Goal: Transaction & Acquisition: Purchase product/service

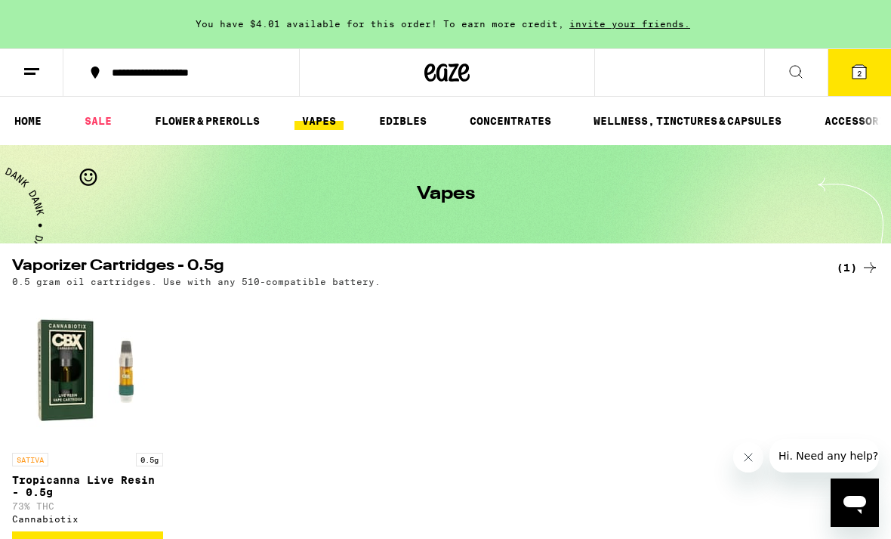
click at [100, 116] on link "SALE" at bounding box center [98, 121] width 42 height 18
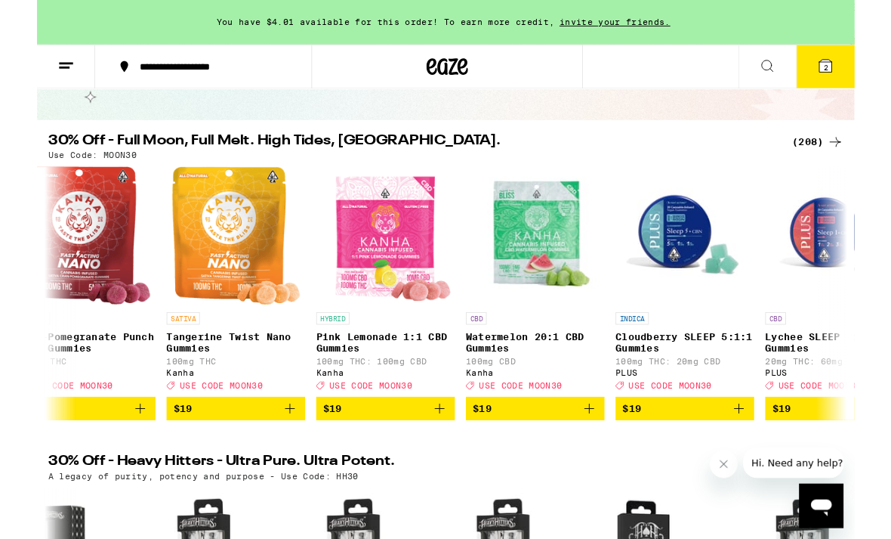
scroll to position [0, 13740]
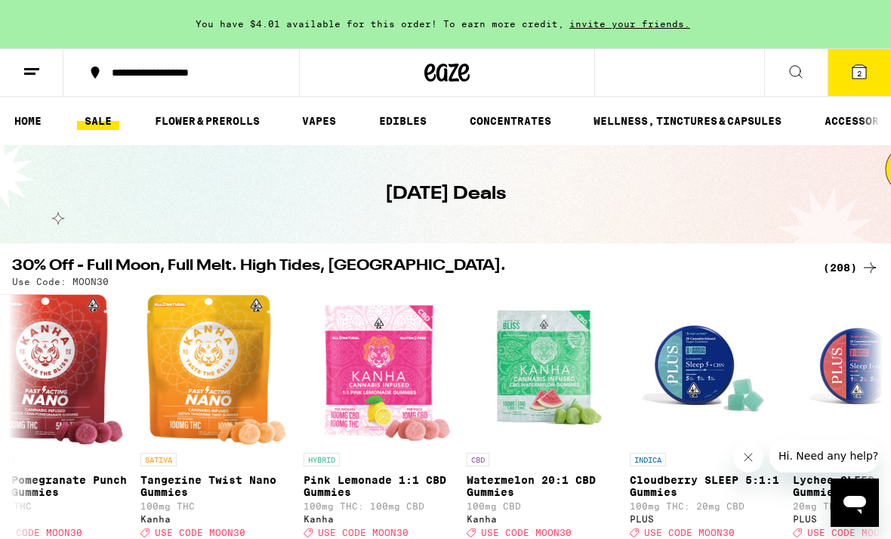
click at [858, 77] on span "2" at bounding box center [859, 73] width 5 height 9
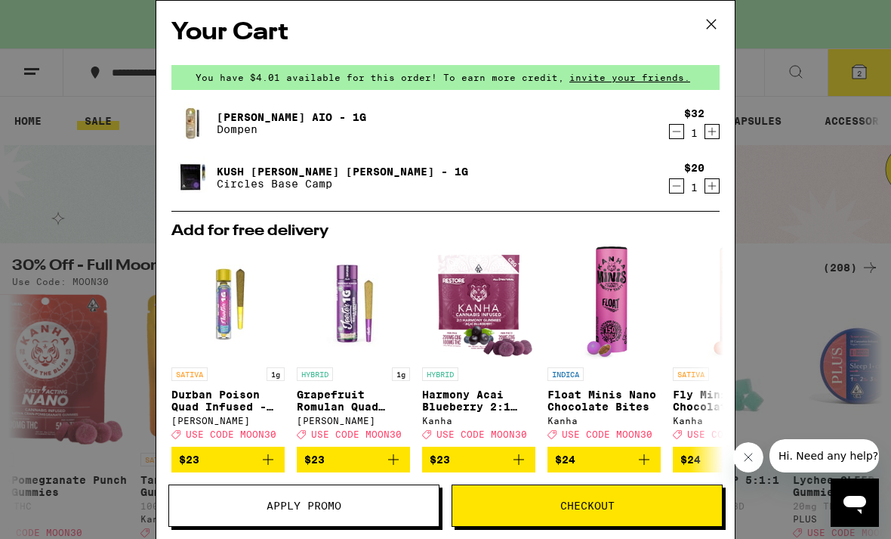
click at [812, 186] on div "Your Cart You have $4.01 available for this order! To earn more credit, invite …" at bounding box center [445, 269] width 891 height 539
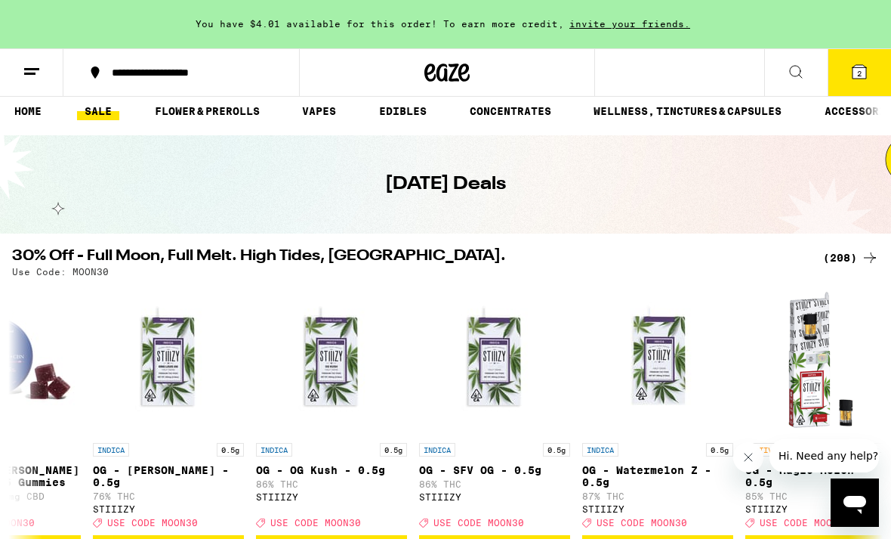
scroll to position [0, 14929]
click at [878, 260] on icon at bounding box center [870, 258] width 18 height 18
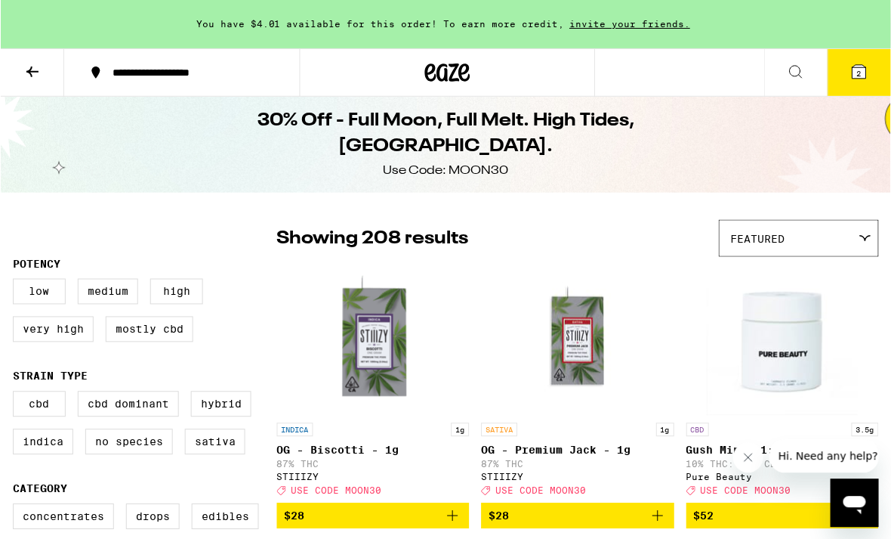
scroll to position [3, 0]
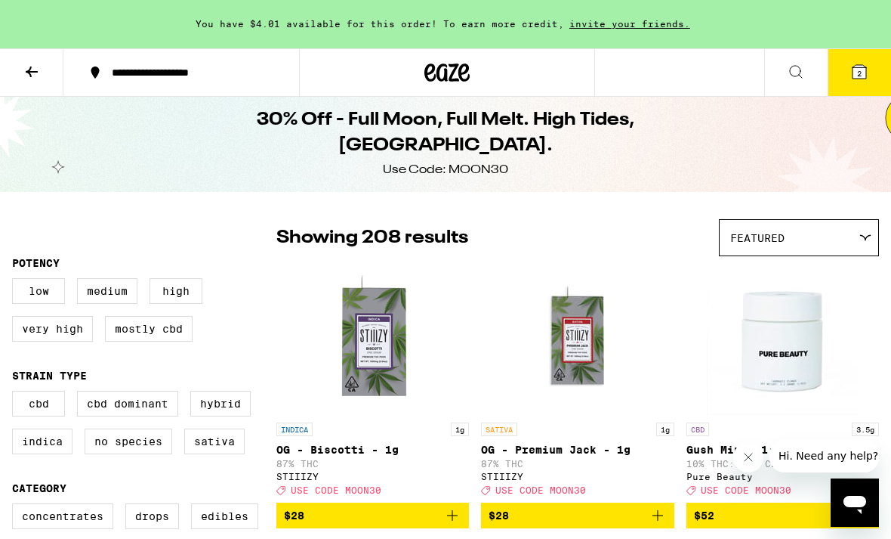
click at [834, 230] on div "Featured" at bounding box center [799, 238] width 159 height 36
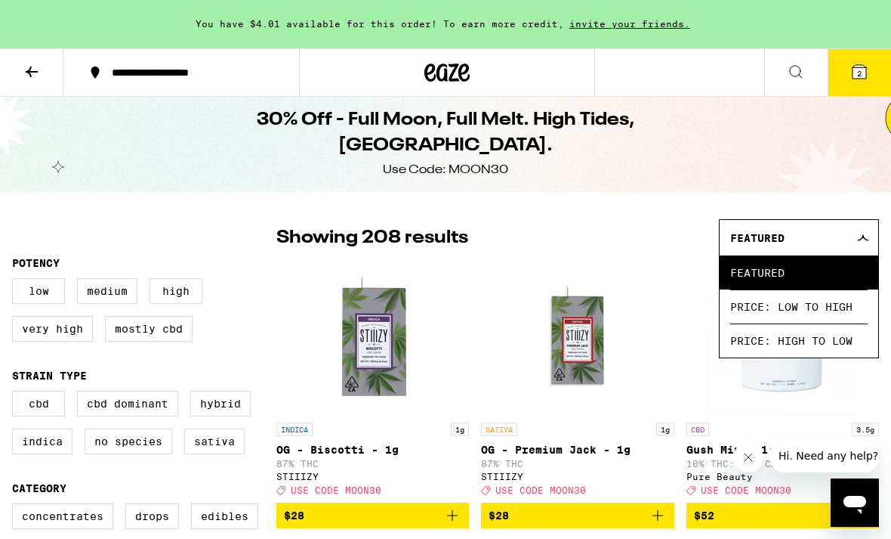
click at [829, 318] on span "Price: Low to High" at bounding box center [798, 306] width 137 height 34
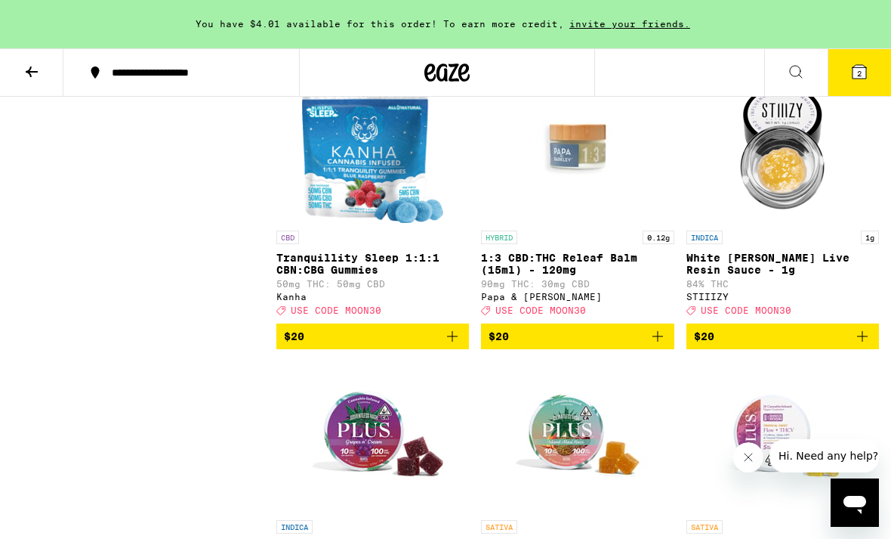
scroll to position [9009, 0]
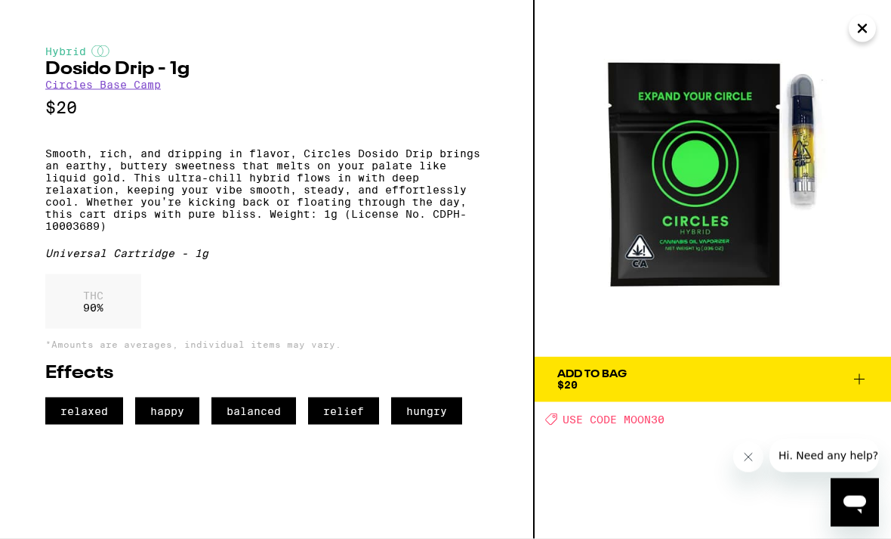
scroll to position [9010, 0]
click at [819, 153] on img at bounding box center [713, 178] width 357 height 357
click at [832, 5] on img at bounding box center [713, 178] width 357 height 357
click at [869, 37] on icon "Close" at bounding box center [863, 28] width 18 height 23
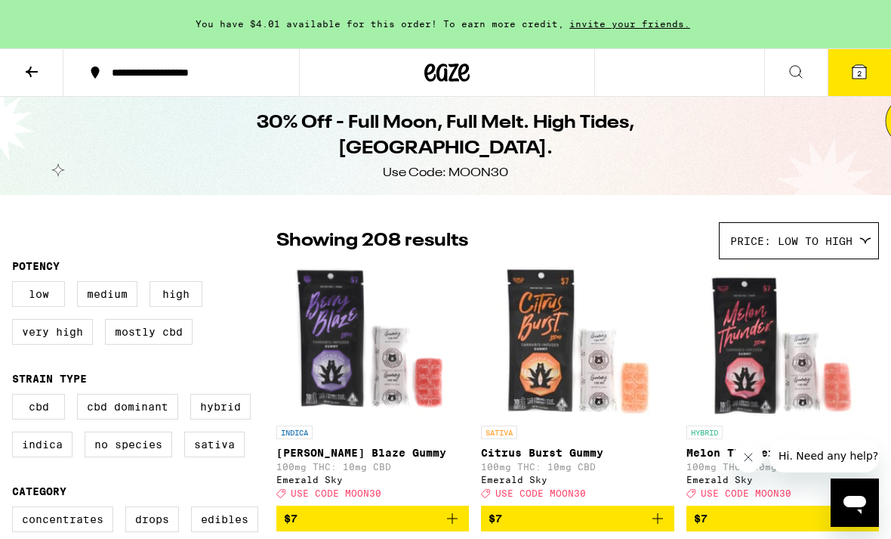
click at [856, 82] on button "2" at bounding box center [859, 72] width 63 height 47
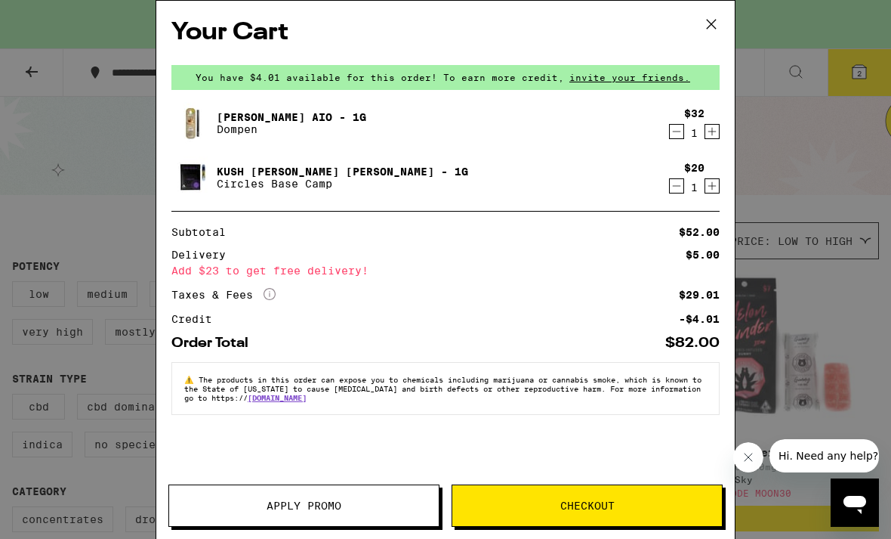
click at [675, 186] on icon "Decrement" at bounding box center [677, 186] width 8 height 0
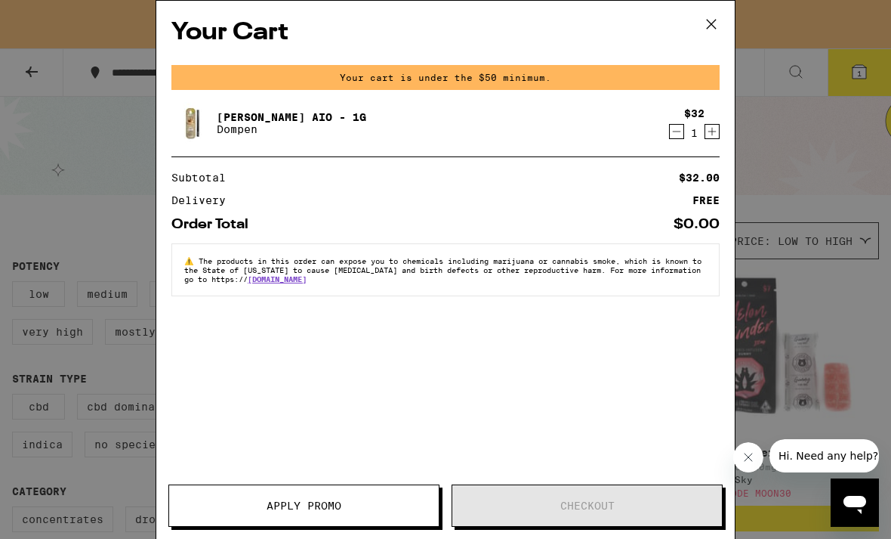
click at [839, 145] on div "Your Cart Your cart is under the $50 minimum. [PERSON_NAME] AIO - 1g Dompen $32…" at bounding box center [445, 269] width 891 height 539
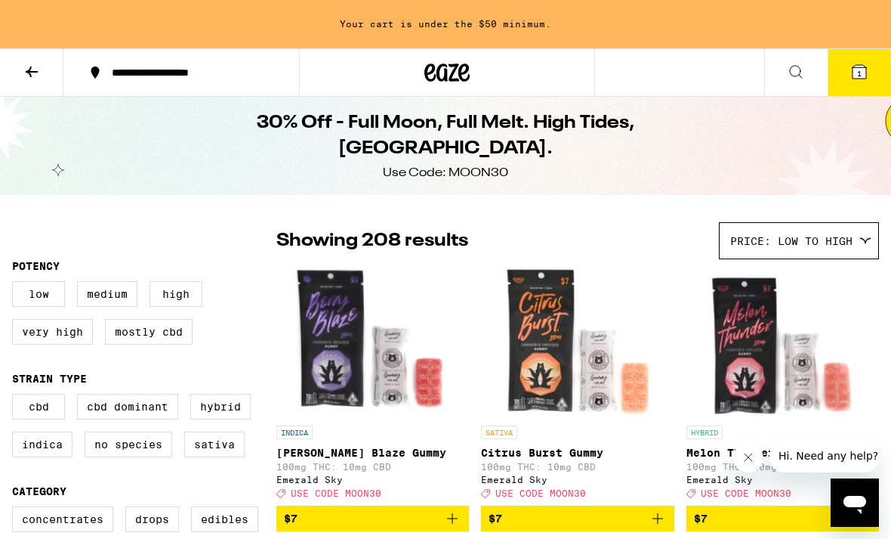
click at [30, 67] on icon at bounding box center [32, 71] width 12 height 11
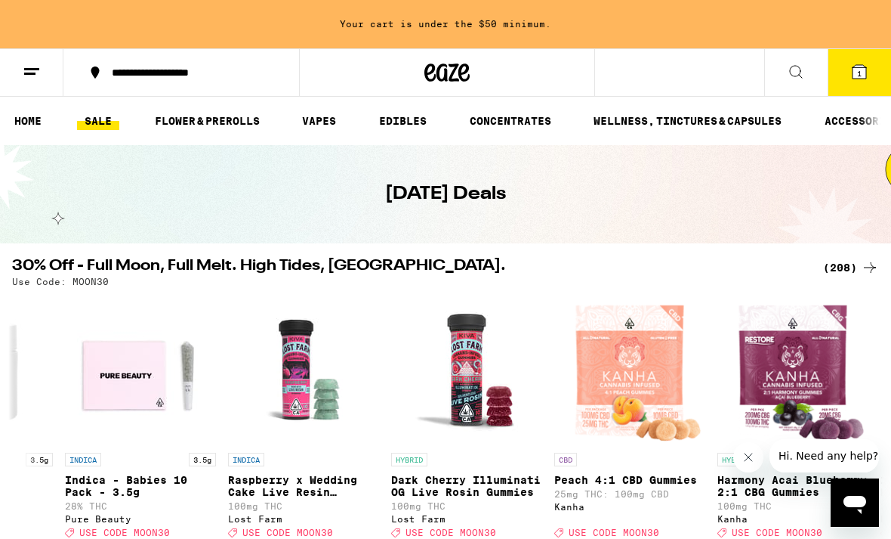
click at [866, 265] on icon at bounding box center [870, 267] width 18 height 18
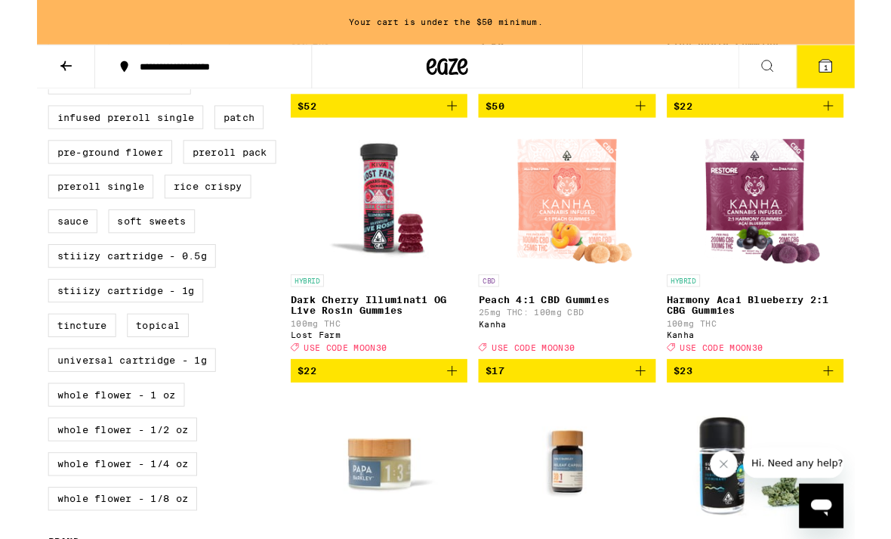
scroll to position [801, 0]
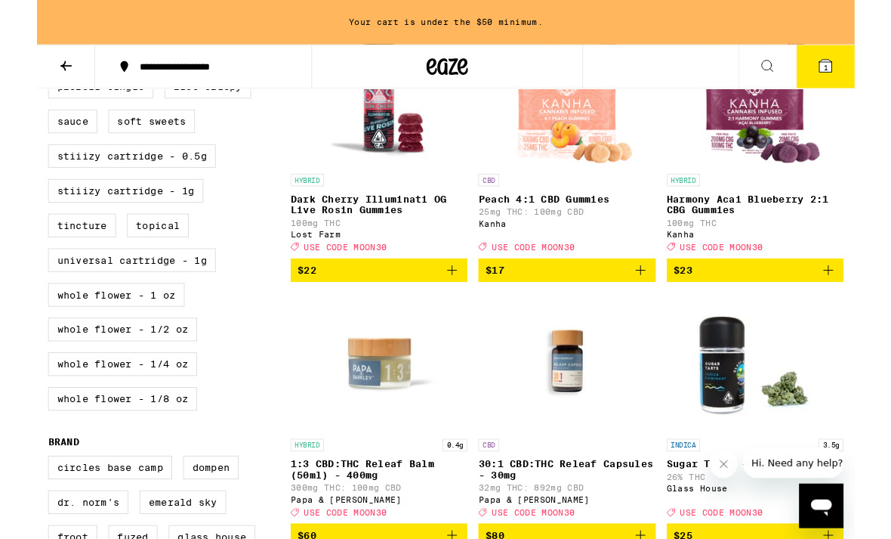
click at [61, 183] on label "STIIIZY Cartridge - 0.5g" at bounding box center [103, 170] width 183 height 26
checkbox input "true"
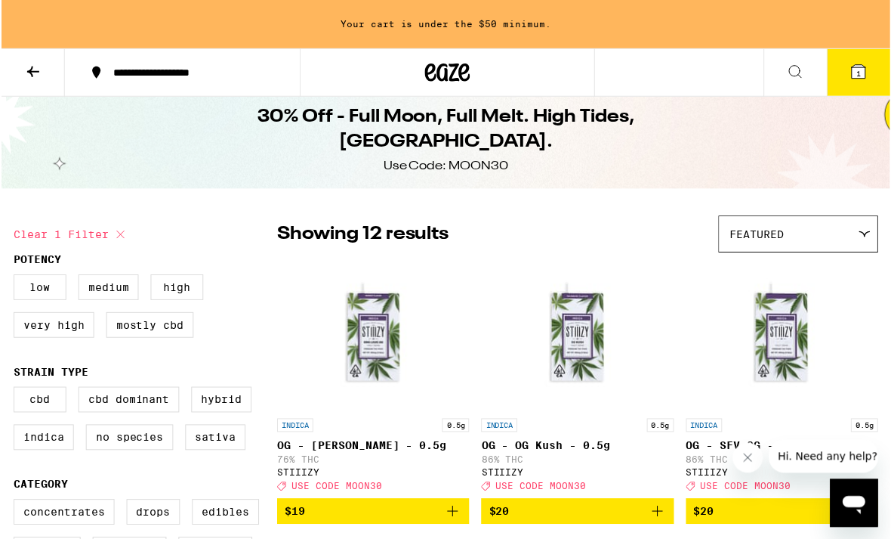
click at [825, 235] on div "Featured" at bounding box center [799, 235] width 159 height 36
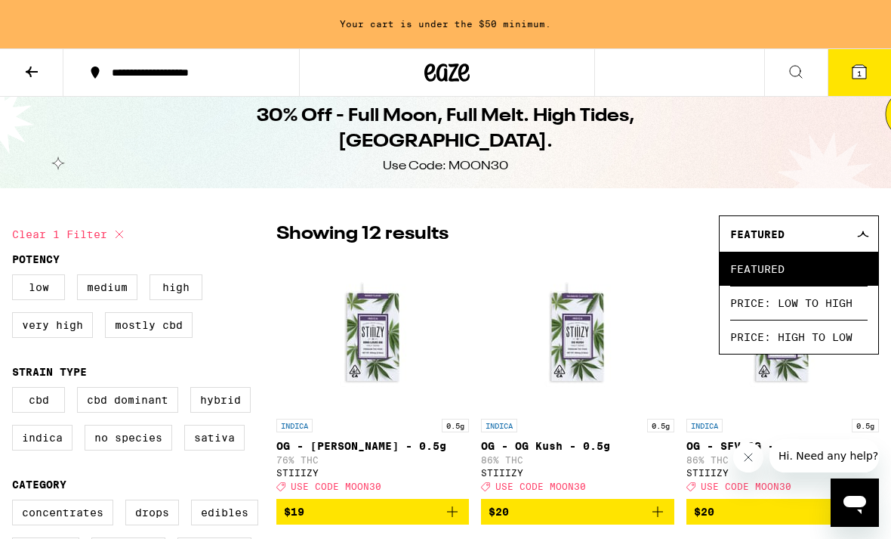
click at [831, 347] on span "Price: High to Low" at bounding box center [798, 337] width 137 height 34
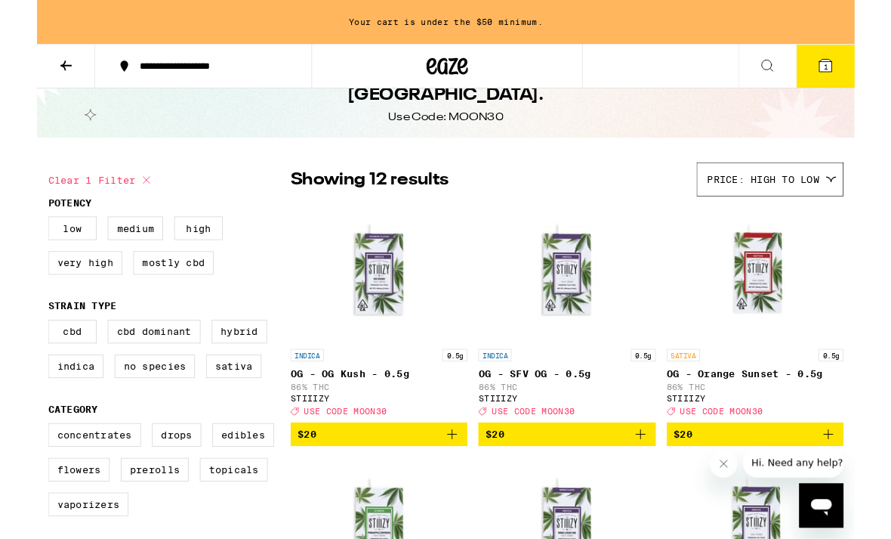
click at [838, 193] on span "Price: High to Low" at bounding box center [791, 196] width 122 height 12
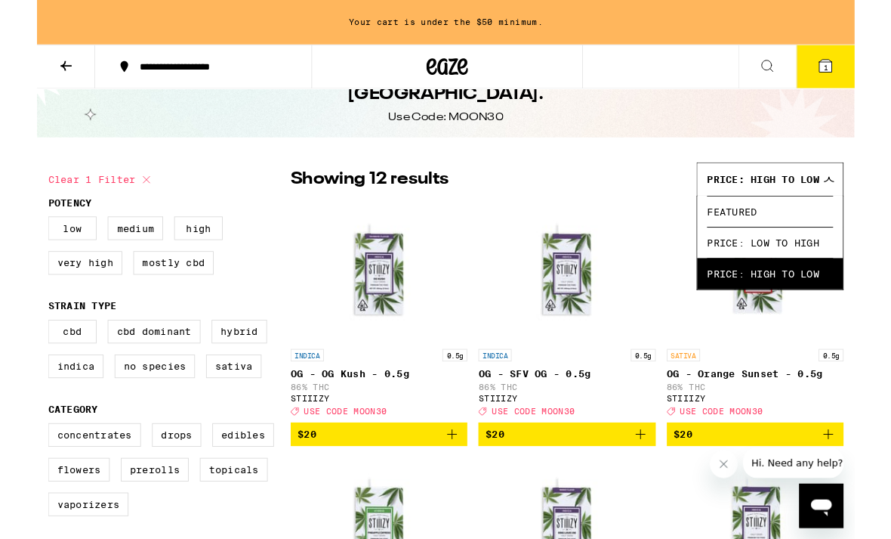
click at [638, 177] on div "Showing 12 results Price: High to Low Featured Price: Low to High Price: High t…" at bounding box center [577, 195] width 603 height 37
click at [827, 200] on span "Price: High to Low" at bounding box center [791, 196] width 122 height 12
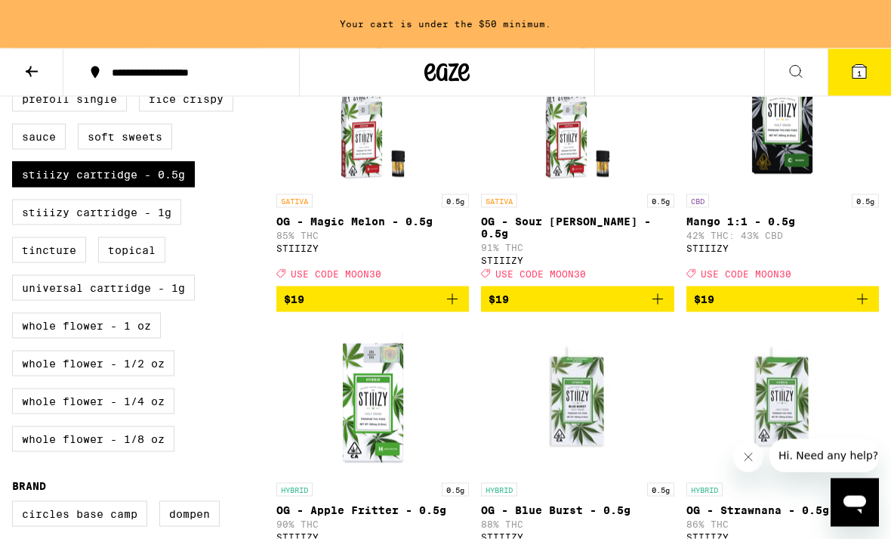
scroll to position [780, 0]
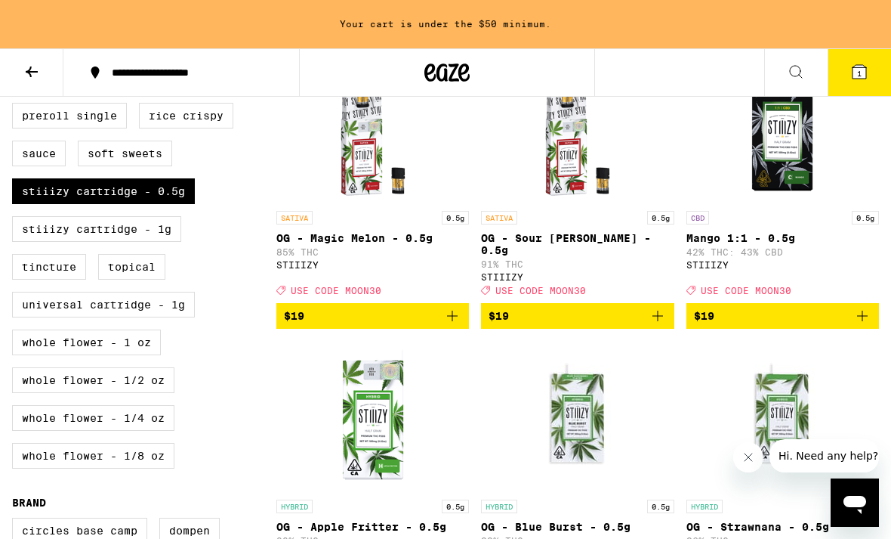
click at [775, 70] on button at bounding box center [795, 73] width 63 height 48
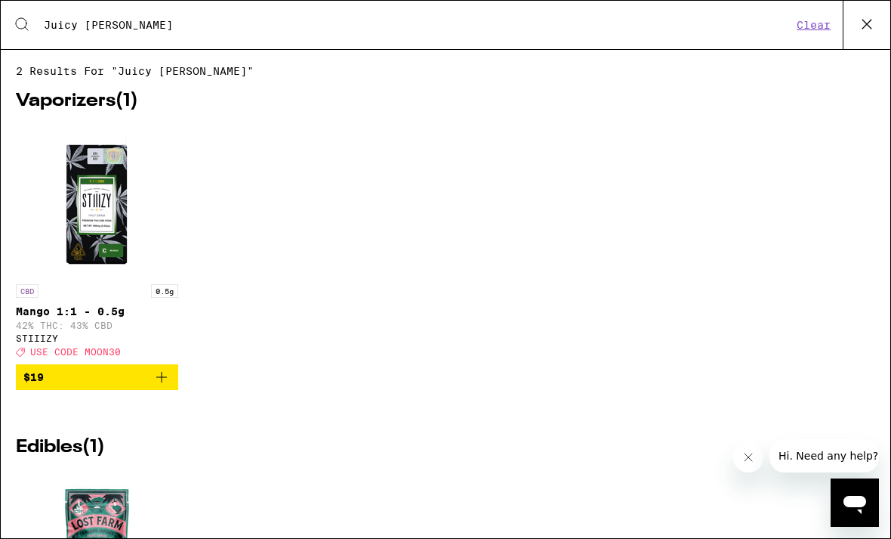
scroll to position [-28, 0]
type input "Juicy [PERSON_NAME]"
click at [870, 29] on icon at bounding box center [867, 24] width 23 height 23
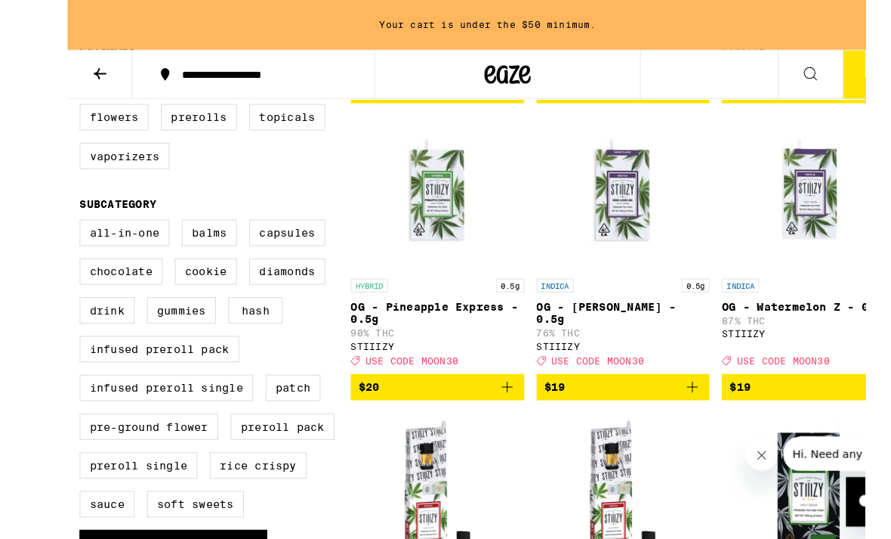
scroll to position [437, 0]
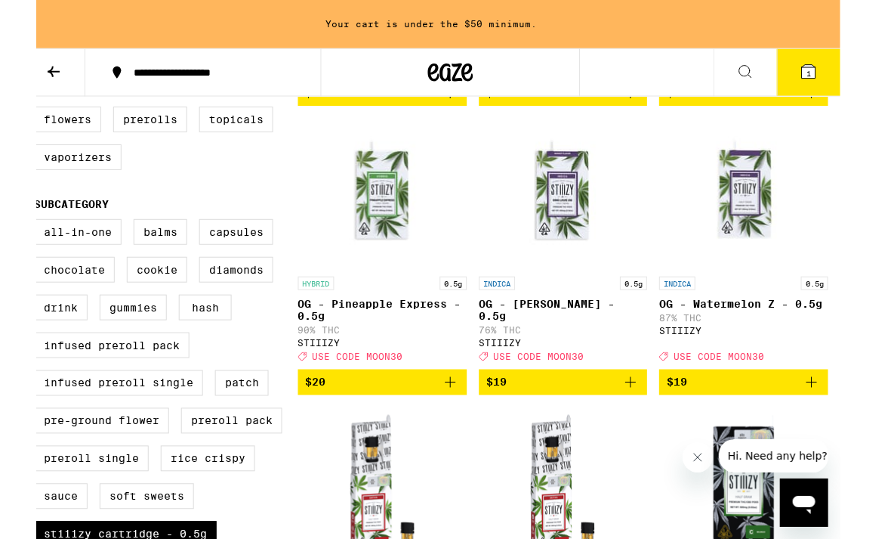
click at [12, 471] on label "Preroll Single" at bounding box center [69, 459] width 115 height 26
click at [15, 222] on input "Preroll Single" at bounding box center [15, 221] width 1 height 1
checkbox input "true"
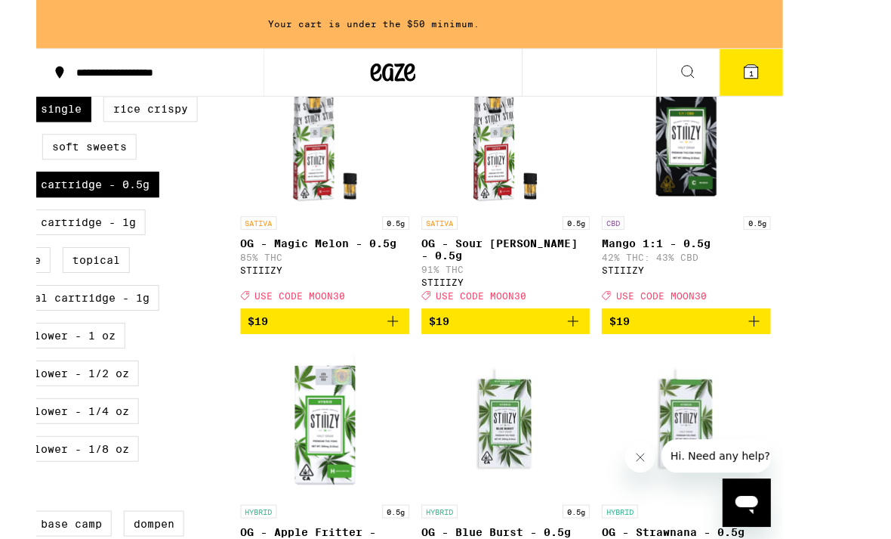
scroll to position [795, 0]
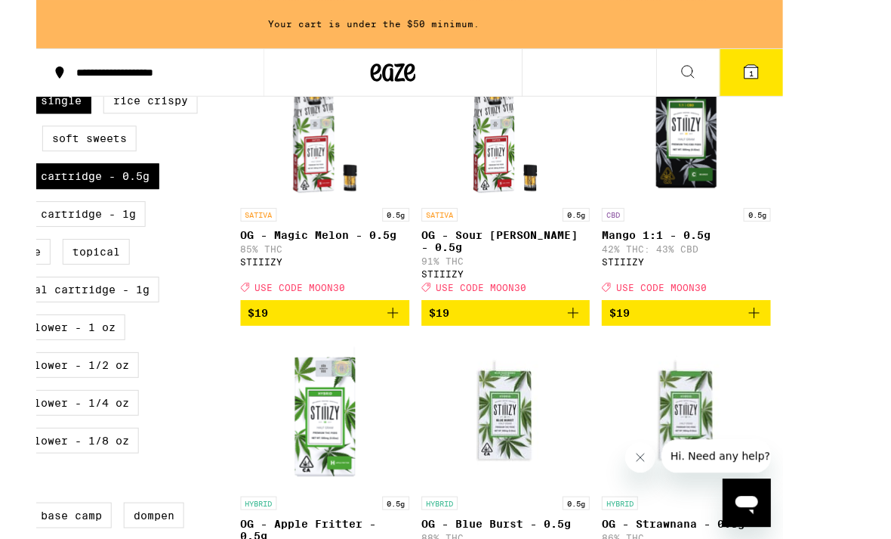
click at [789, 320] on icon "Add to bag" at bounding box center [791, 313] width 18 height 18
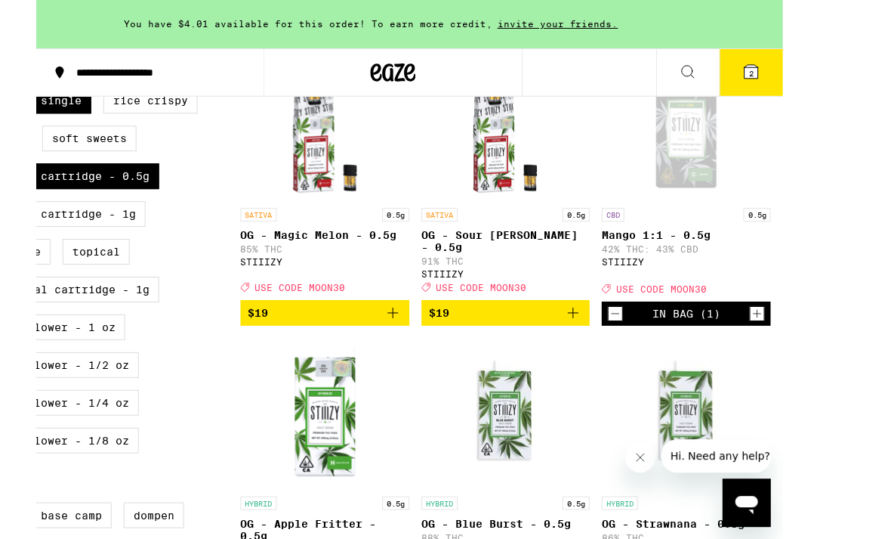
click at [779, 80] on icon at bounding box center [788, 72] width 18 height 18
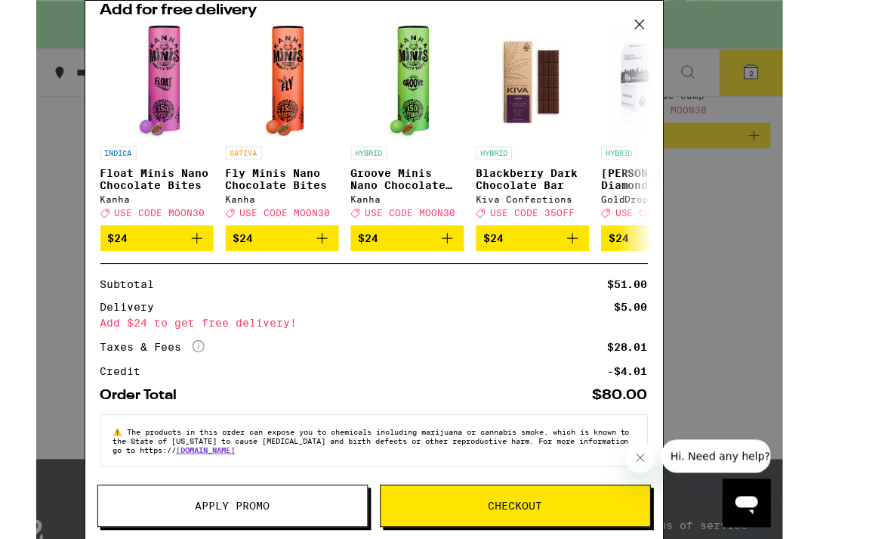
scroll to position [239, 0]
click at [162, 495] on button "Apply Promo" at bounding box center [268, 506] width 271 height 42
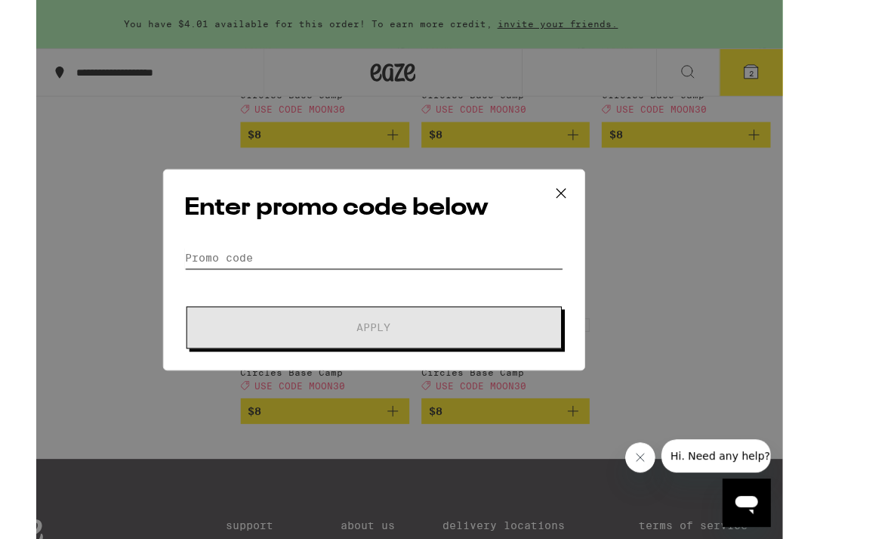
click at [242, 250] on input "Promo Code" at bounding box center [410, 257] width 379 height 23
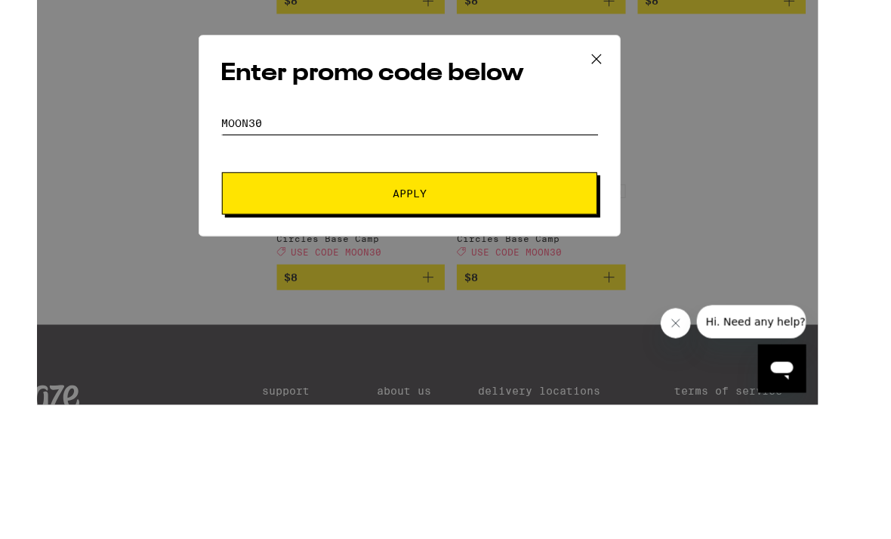
type input "Moon30"
click at [246, 307] on button "Apply" at bounding box center [409, 328] width 376 height 42
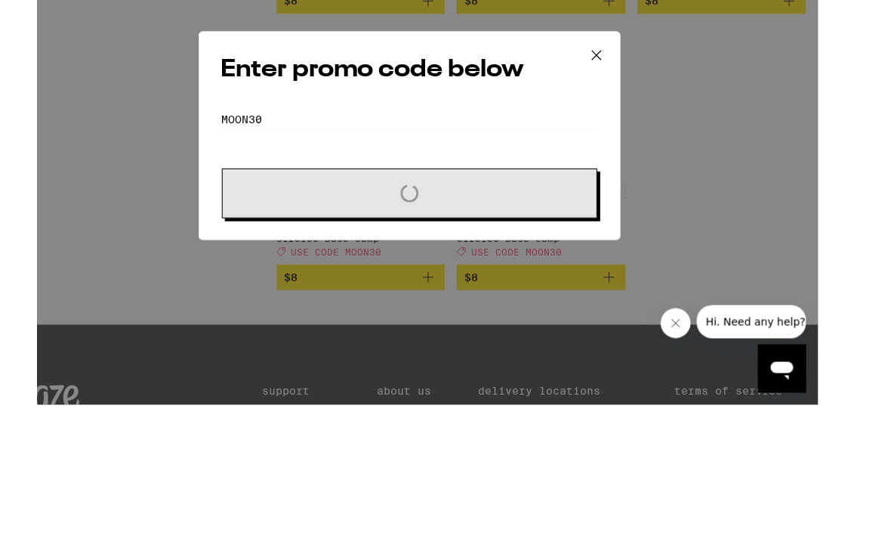
scroll to position [1950, 0]
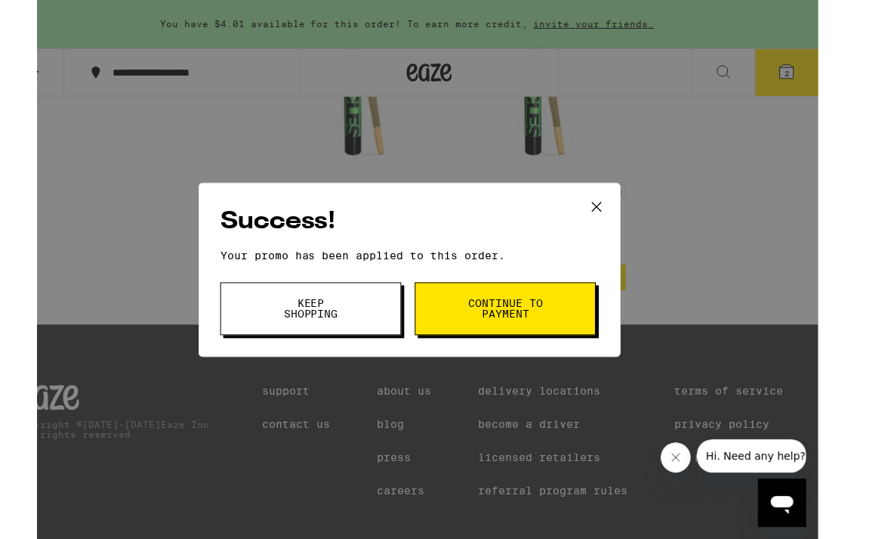
click at [571, 298] on button "Continue to payment" at bounding box center [505, 308] width 181 height 53
